Goal: Check status: Check status

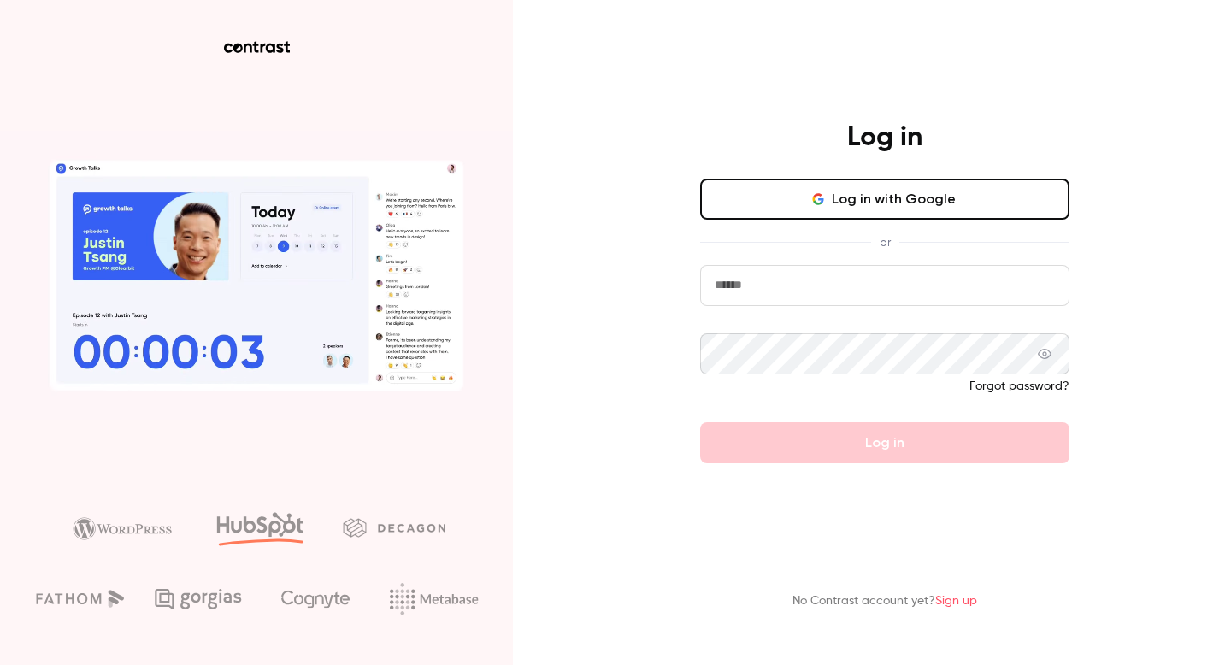
click at [736, 213] on button "Log in with Google" at bounding box center [884, 199] width 369 height 41
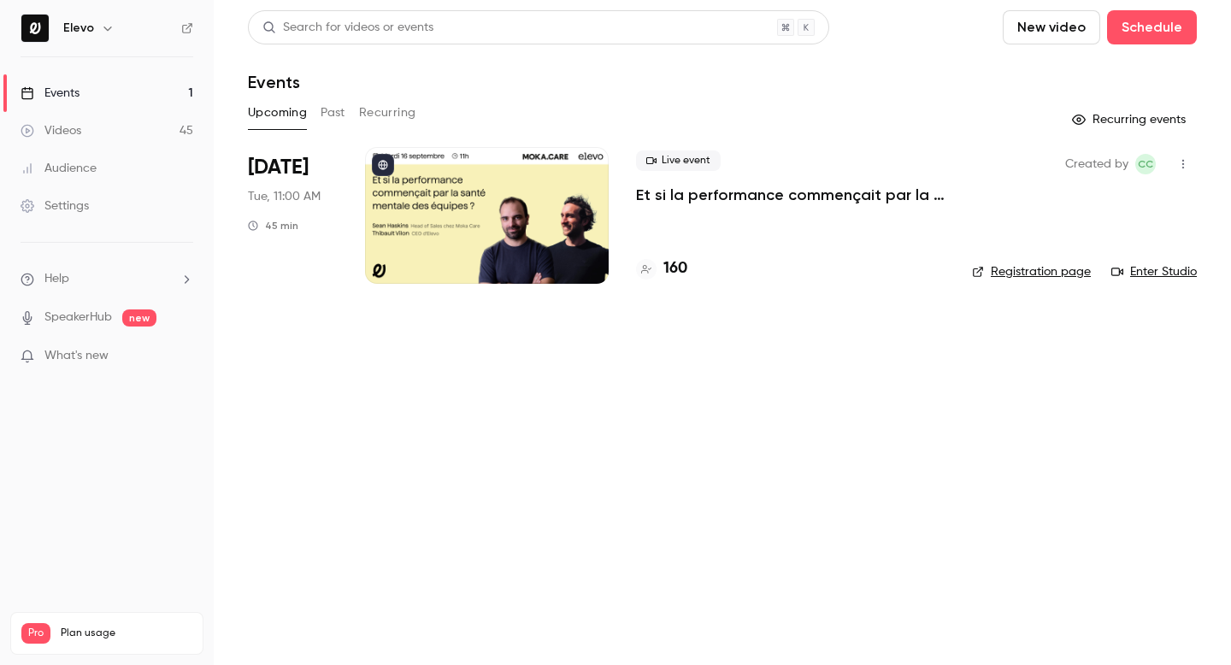
click at [659, 197] on p "Et si la performance commençait par la santé mentale des équipes ?" at bounding box center [790, 195] width 308 height 21
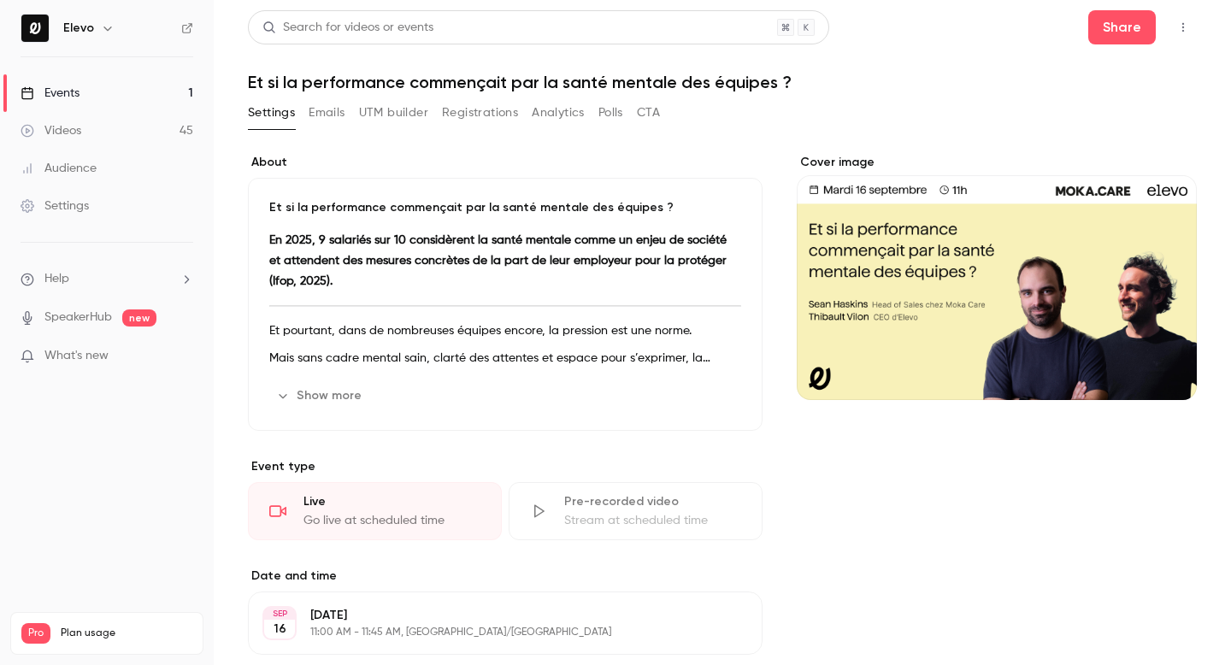
click at [474, 113] on button "Registrations" at bounding box center [480, 112] width 76 height 27
